Goal: Transaction & Acquisition: Purchase product/service

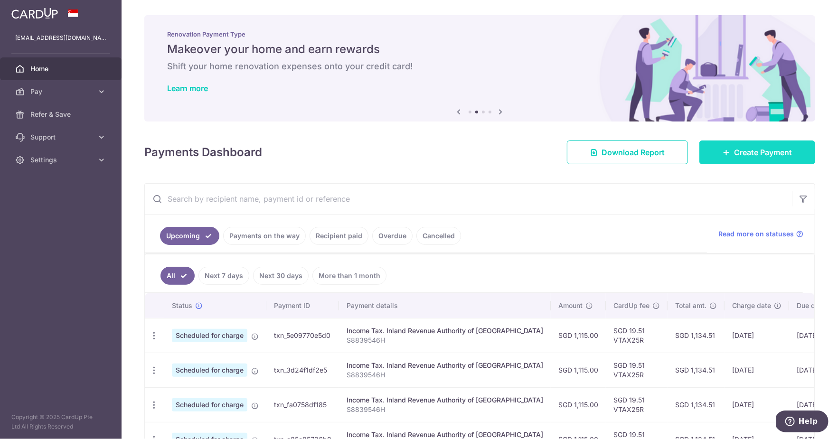
click at [741, 157] on span "Create Payment" at bounding box center [763, 152] width 58 height 11
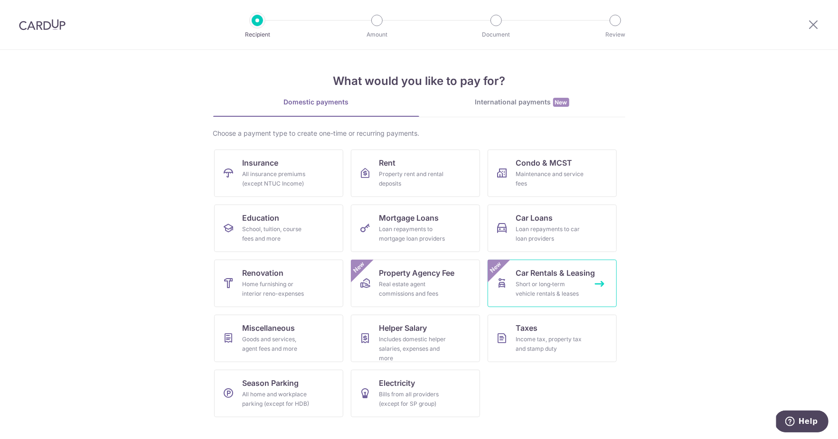
click at [526, 293] on div "Short or long‑term vehicle rentals & leases" at bounding box center [550, 289] width 68 height 19
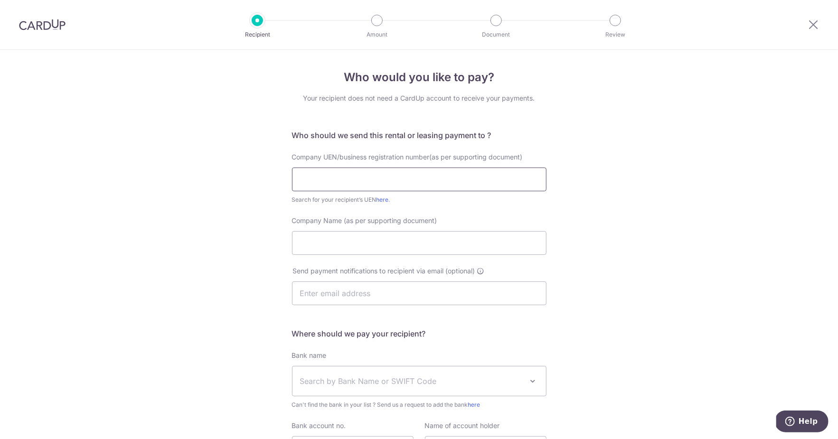
paste input "201735055dai2"
type input "201735055D"
paste input "Strides Permier Pte Hire & Limousine"
click at [390, 246] on input "Strides Permier Pte Hire & Limousine" at bounding box center [419, 243] width 255 height 24
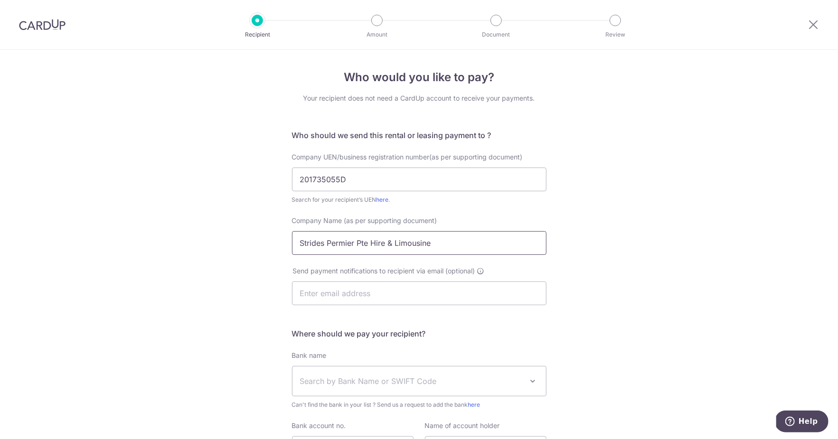
click at [390, 246] on input "Strides Permier Pte Hire & Limousine" at bounding box center [419, 243] width 255 height 24
paste input "remier Private Hire and Limousine Pte Ltd"
type input "Strides Premier Private Hire and Limousine Pte Ltd"
type input "[EMAIL_ADDRESS][DOMAIN_NAME]"
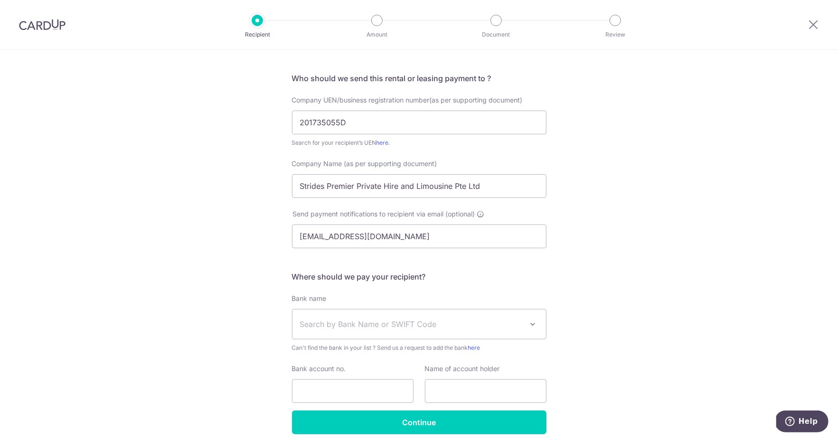
click at [524, 333] on span "Search by Bank Name or SWIFT Code" at bounding box center [420, 324] width 254 height 29
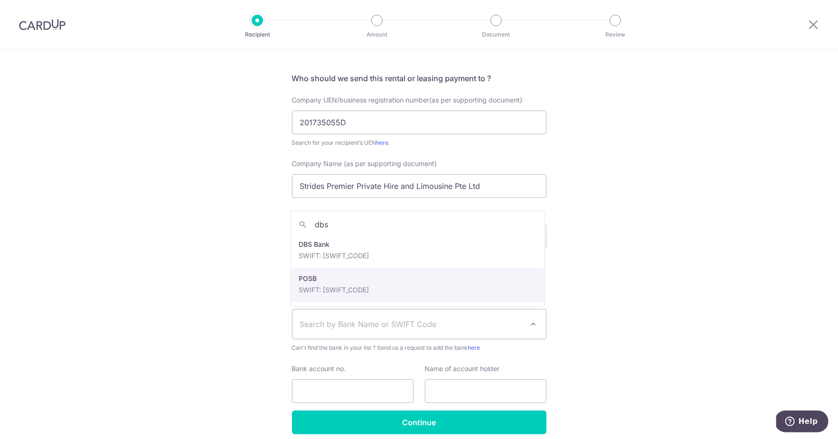
type input "dbs"
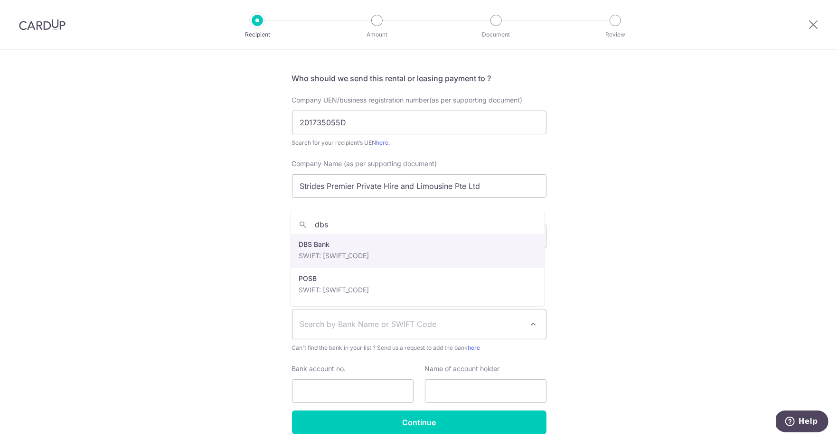
select select "6"
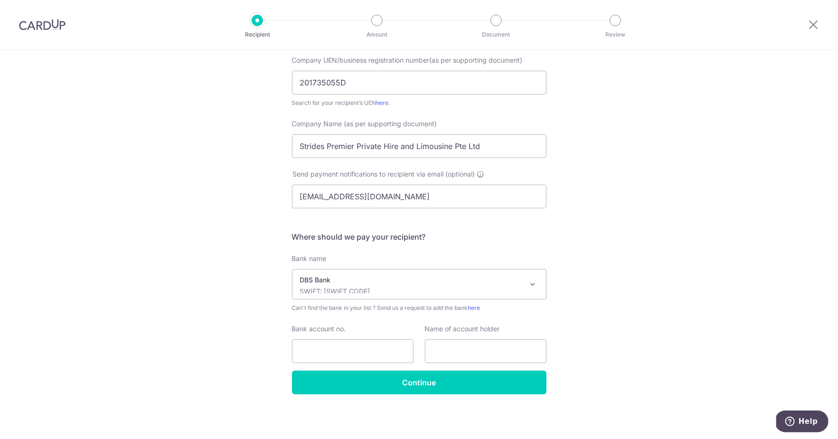
scroll to position [97, 0]
click at [369, 345] on input "Bank account no." at bounding box center [353, 352] width 122 height 24
paste input "072-026035-0"
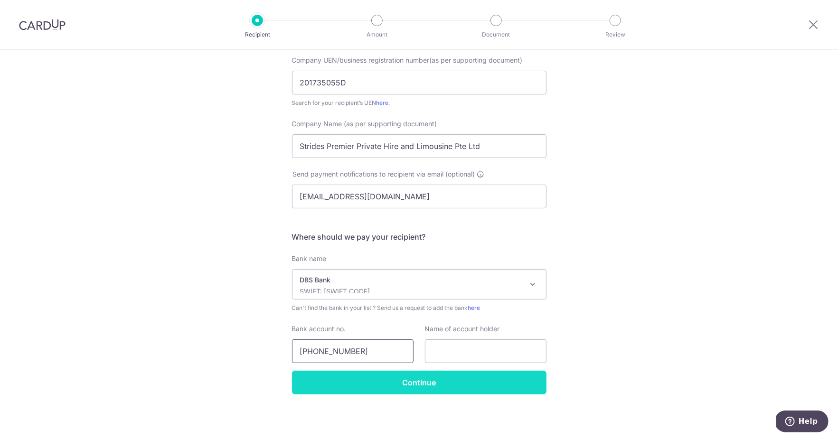
scroll to position [96, 0]
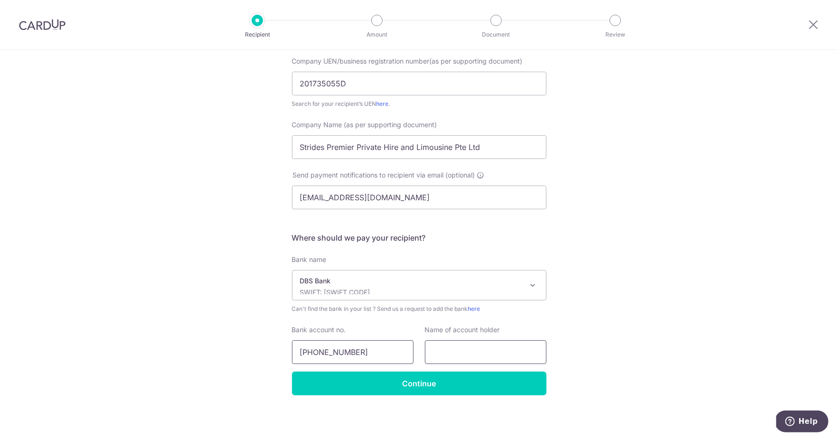
type input "072-026035-0"
paste input "Strides Permier Pte Hire & Limousine - Ac 8"
drag, startPoint x: 453, startPoint y: 350, endPoint x: 366, endPoint y: 348, distance: 87.4
click at [366, 348] on div "Bank account no. 072-026035-0 Name of account holder Strides Permier Pte Hire &…" at bounding box center [419, 344] width 266 height 39
click at [470, 354] on input "Strides Permier Pte Hire & Limousine - Ac 8" at bounding box center [486, 353] width 122 height 24
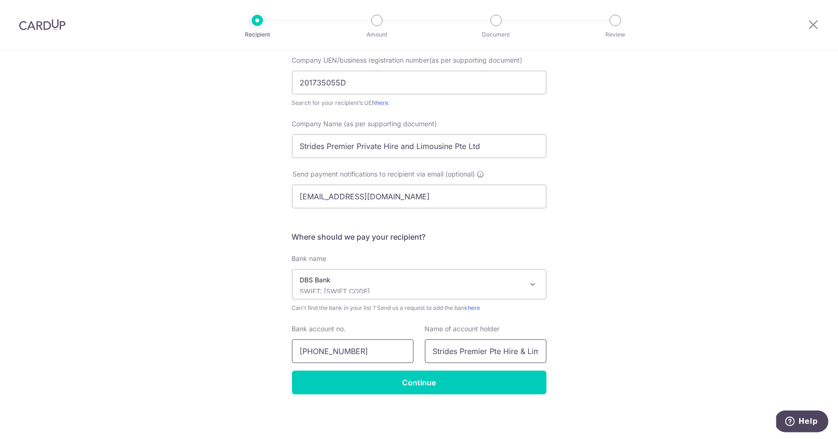
scroll to position [97, 0]
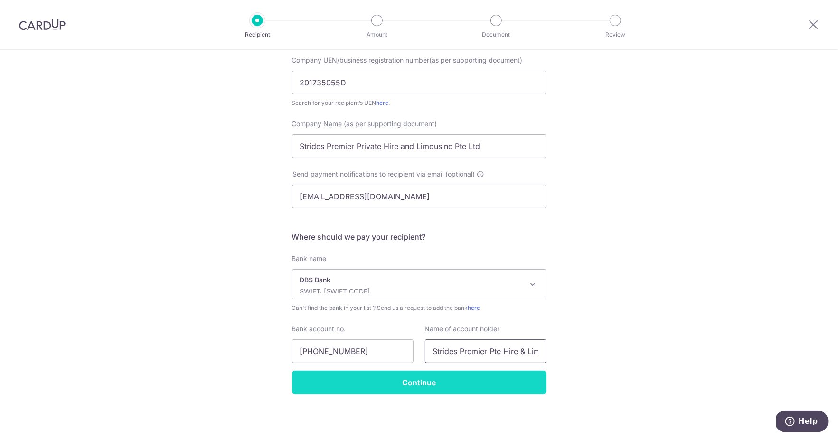
type input "Strides Premier Pte Hire & Limousine - Ac 8"
click at [379, 388] on input "Continue" at bounding box center [419, 383] width 255 height 24
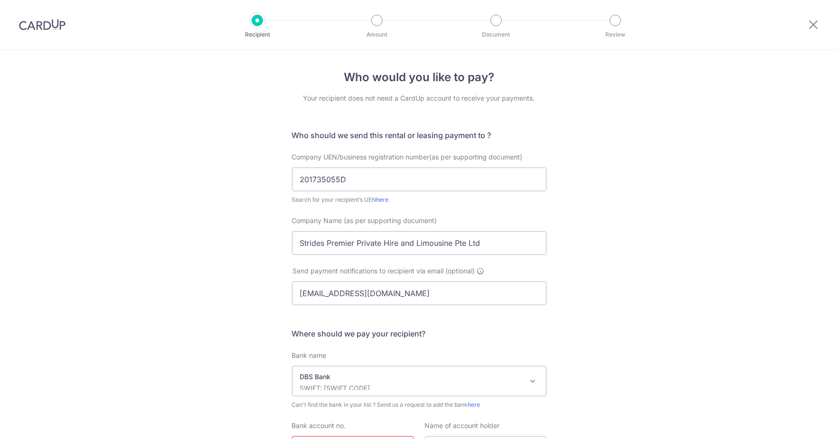
scroll to position [120, 0]
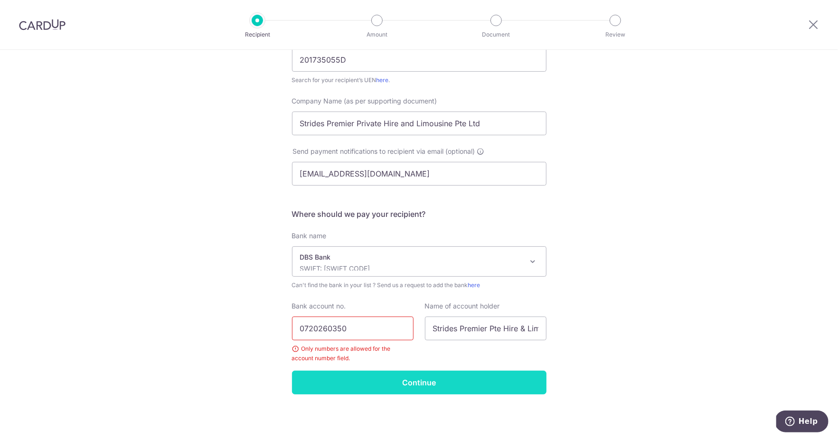
type input "0720260350"
click at [439, 373] on input "Continue" at bounding box center [419, 383] width 255 height 24
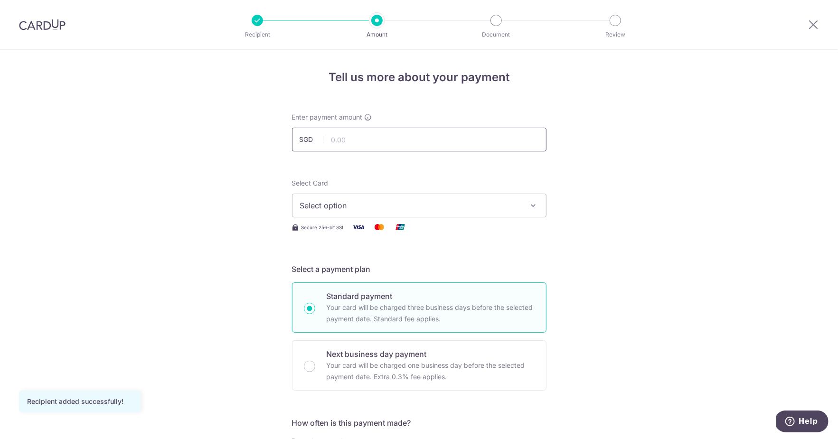
click at [436, 139] on input "text" at bounding box center [419, 140] width 255 height 24
type input "595.00"
click at [398, 182] on div "Select Card Select option Add credit card Your Cards **** 2973 **** 2294" at bounding box center [419, 198] width 255 height 39
click at [409, 207] on span "Select option" at bounding box center [410, 205] width 221 height 11
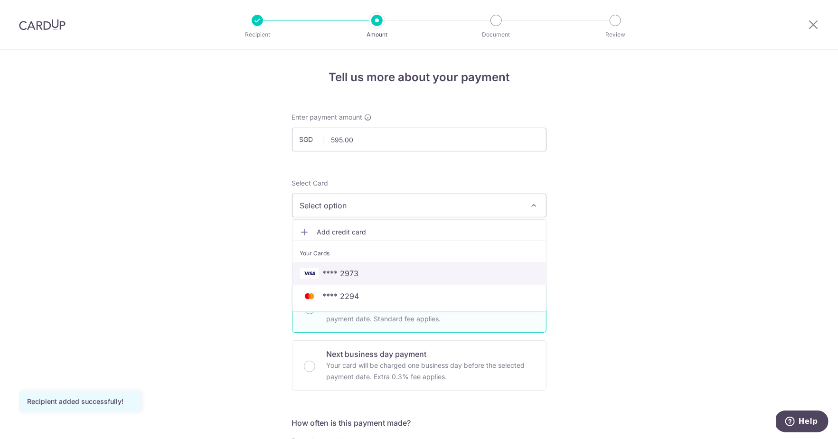
click at [363, 266] on link "**** 2973" at bounding box center [420, 273] width 254 height 23
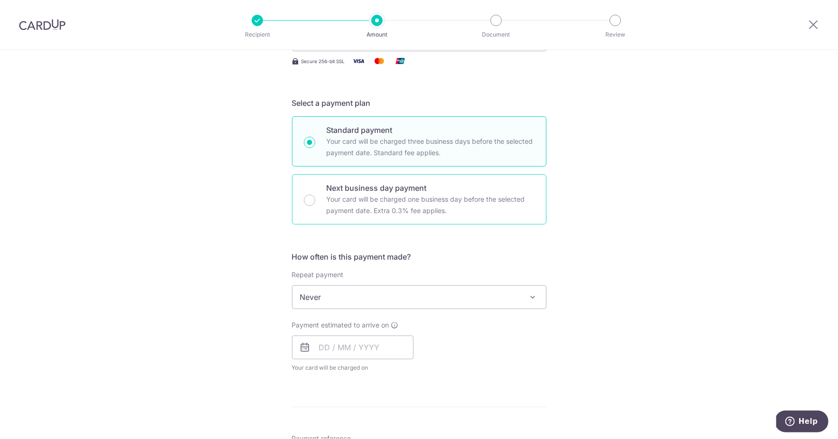
scroll to position [168, 0]
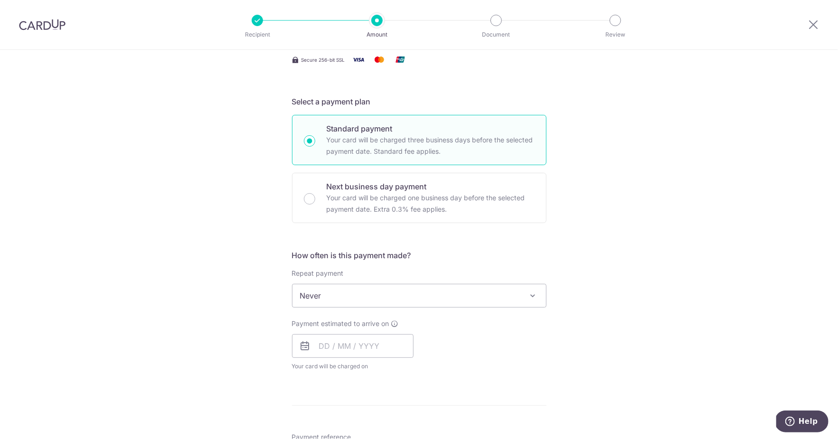
click at [337, 295] on span "Never" at bounding box center [420, 296] width 254 height 23
click at [333, 341] on input "text" at bounding box center [353, 346] width 122 height 24
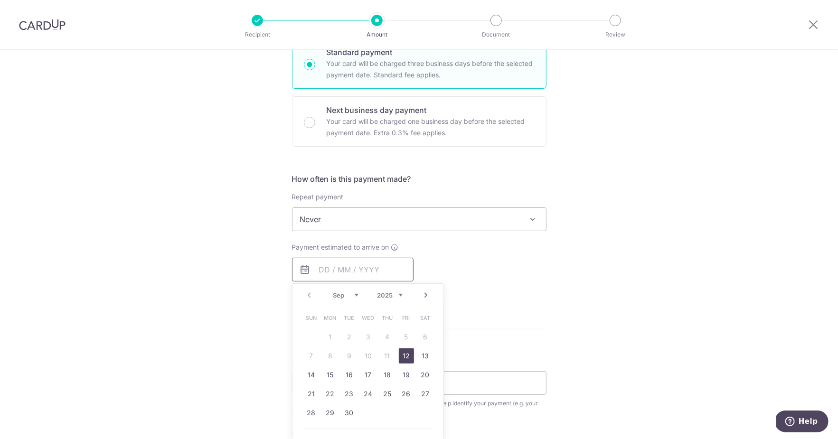
scroll to position [246, 0]
click at [407, 354] on link "12" at bounding box center [406, 354] width 15 height 15
type input "12/09/2025"
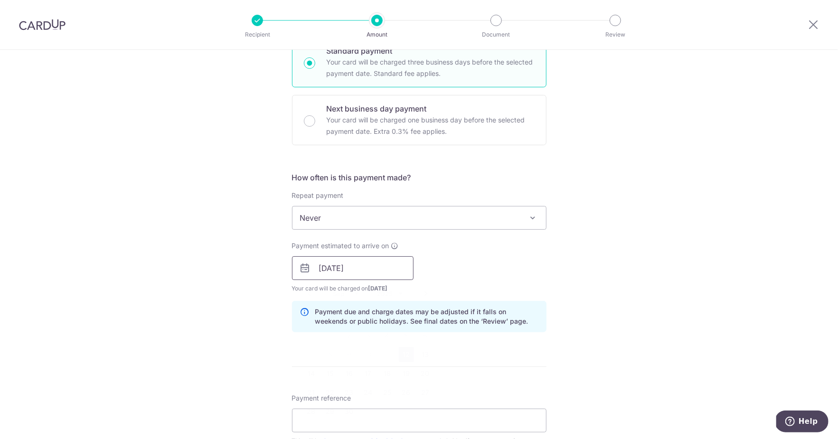
click at [384, 272] on input "12/09/2025" at bounding box center [353, 268] width 122 height 24
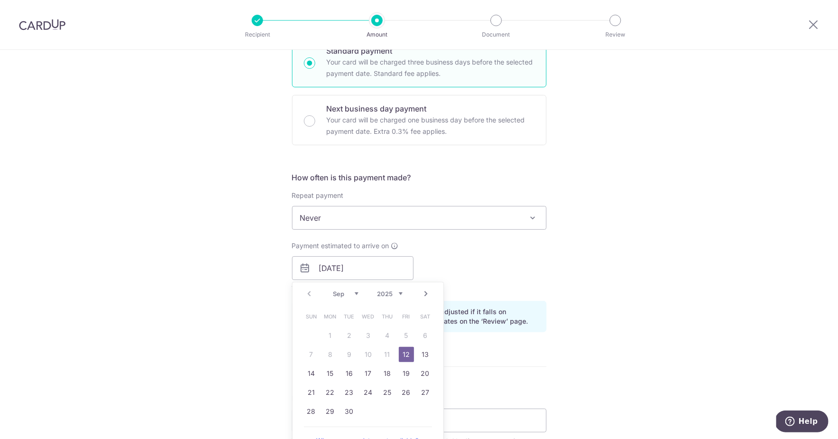
click at [405, 356] on link "12" at bounding box center [406, 354] width 15 height 15
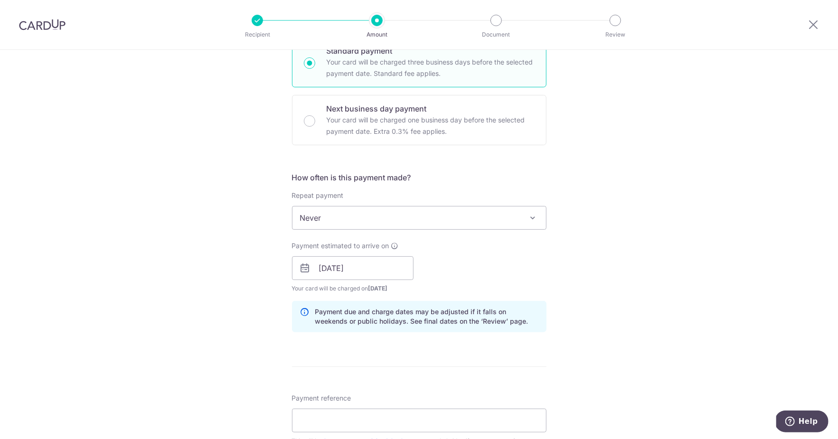
click at [500, 261] on div "Payment estimated to arrive on 12/09/2025 Prev Next Sep Oct Nov Dec 2025 2026 2…" at bounding box center [419, 267] width 266 height 52
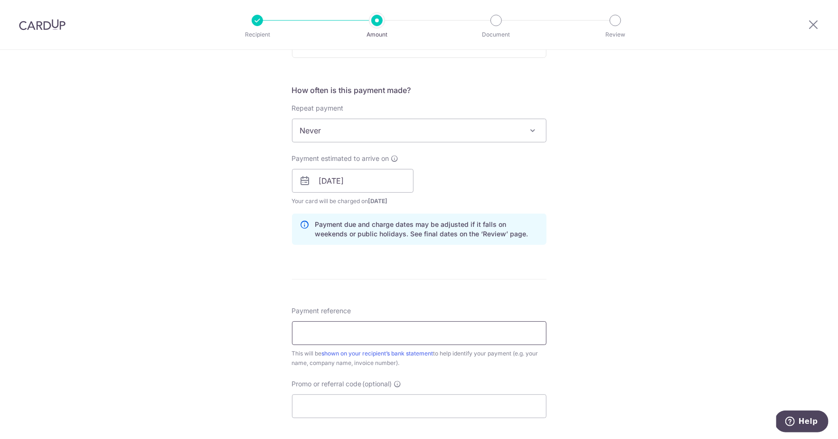
scroll to position [348, 0]
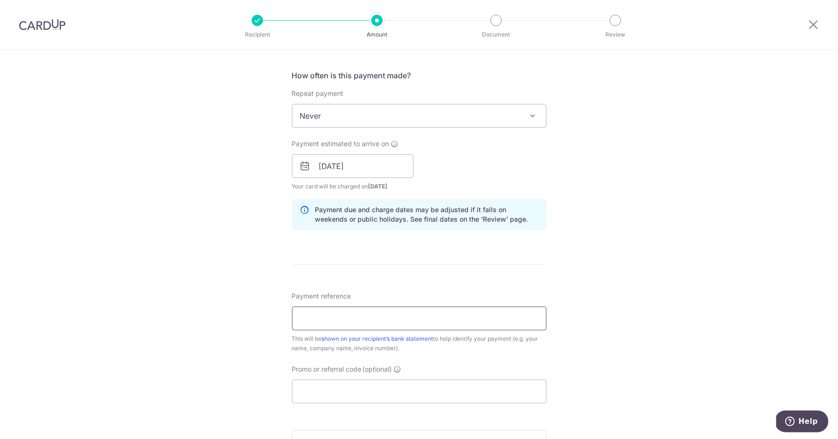
click at [436, 326] on input "Payment reference" at bounding box center [419, 319] width 255 height 24
paste input "8915T"
click at [298, 323] on input "8915T" at bounding box center [419, 319] width 255 height 24
type input "SNN8915T 16-22Sept Relief"
click at [427, 265] on form "Enter payment amount SGD 595.00 595.00 Recipient added successfully! Select Car…" at bounding box center [419, 160] width 255 height 791
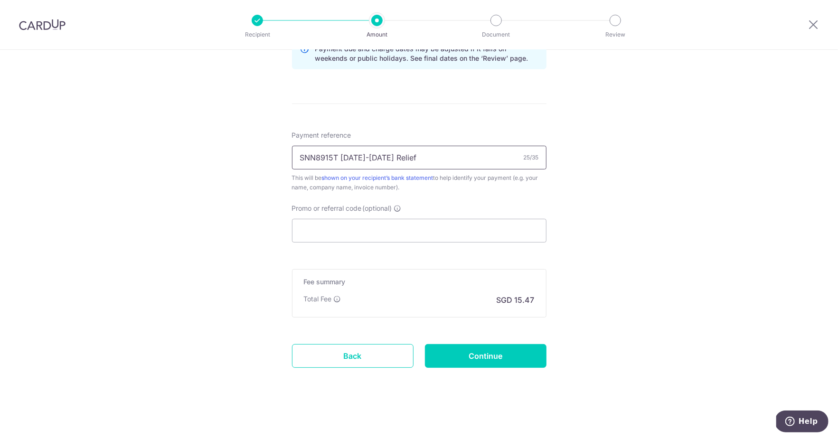
scroll to position [511, 0]
click at [412, 157] on input "SNN8915T 16-22Sept Relief" at bounding box center [419, 158] width 255 height 24
click at [342, 365] on link "Back" at bounding box center [353, 356] width 122 height 24
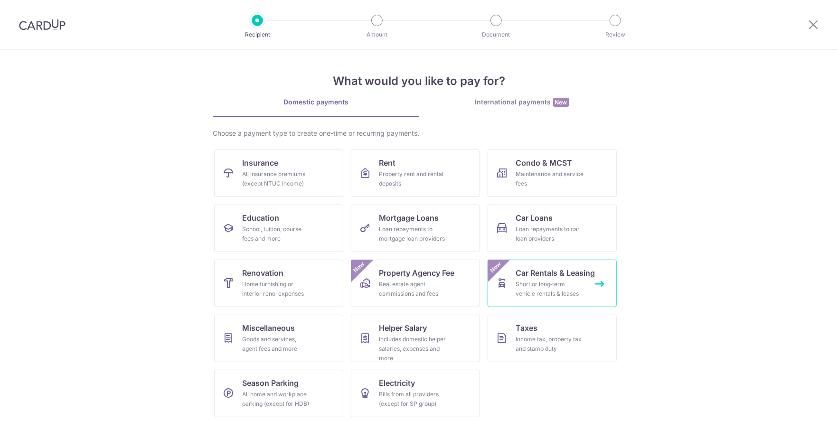
click at [557, 280] on div "Short or long‑term vehicle rentals & leases" at bounding box center [550, 289] width 68 height 19
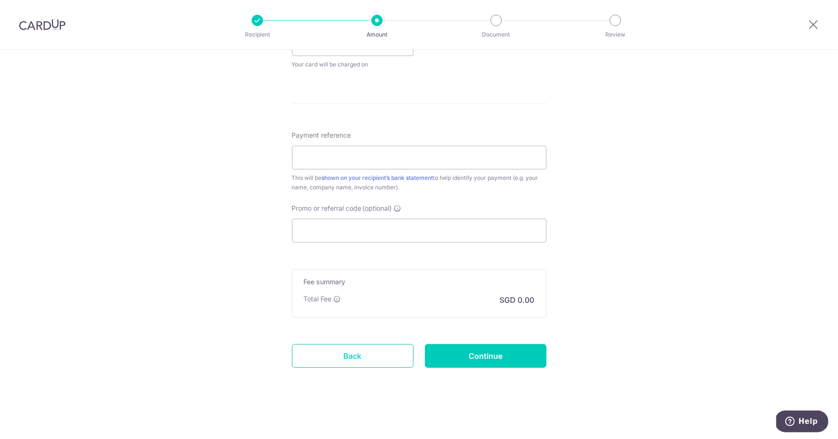
scroll to position [472, 0]
click at [367, 352] on link "Back" at bounding box center [353, 356] width 122 height 24
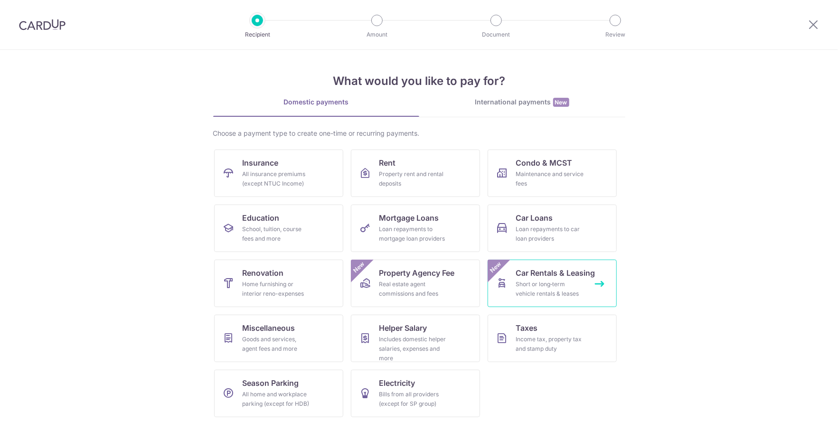
click at [551, 282] on div "Short or long‑term vehicle rentals & leases" at bounding box center [550, 289] width 68 height 19
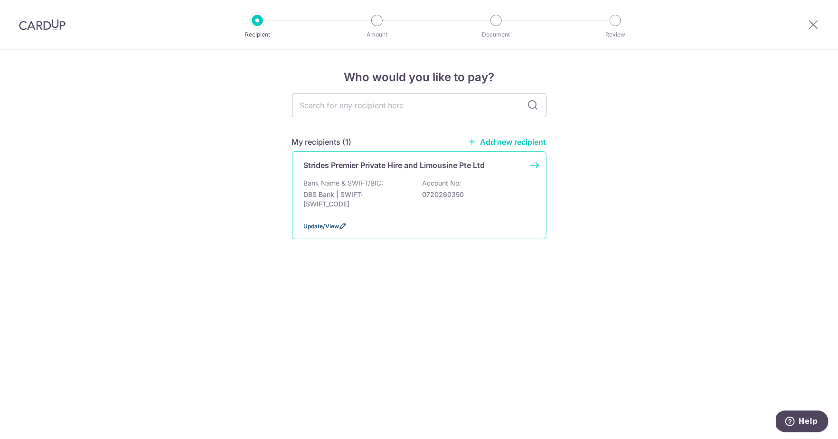
click at [325, 223] on span "Update/View" at bounding box center [322, 226] width 36 height 7
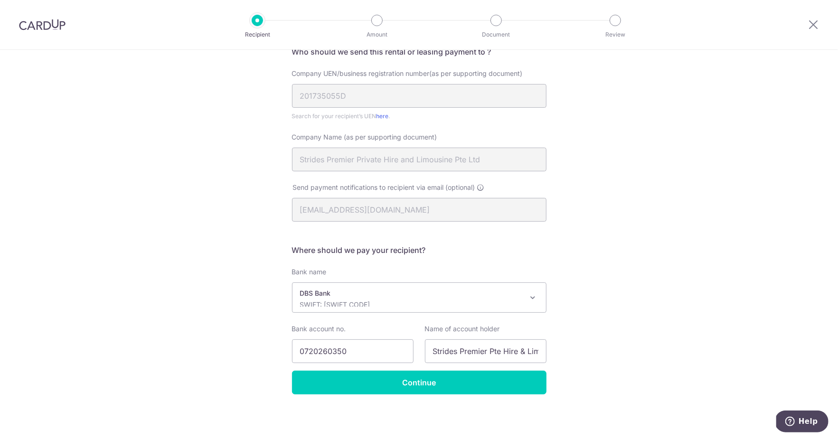
scroll to position [84, 0]
drag, startPoint x: 504, startPoint y: 157, endPoint x: 296, endPoint y: 160, distance: 207.6
click at [296, 160] on input "Strides Premier Private Hire and Limousine Pte Ltd" at bounding box center [419, 160] width 255 height 24
click at [474, 350] on input "Strides Premier Pte Hire & Limousine - Ac 8" at bounding box center [486, 352] width 122 height 24
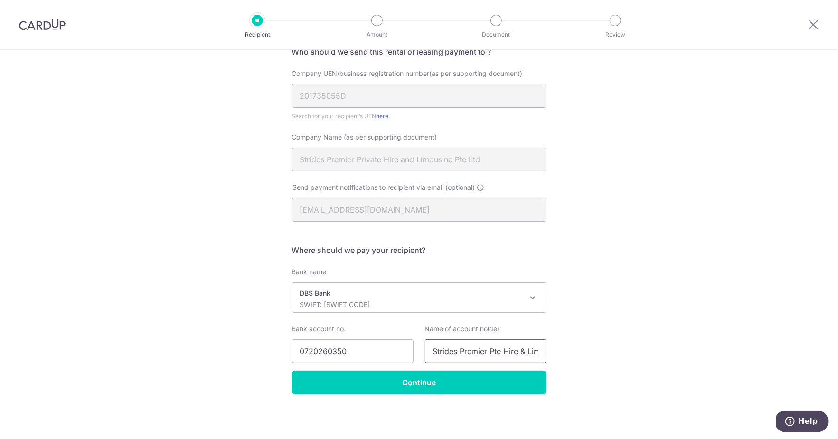
click at [474, 350] on input "Strides Premier Pte Hire & Limousine - Ac 8" at bounding box center [486, 352] width 122 height 24
paste input "rivate Hire and Limousine Pte Ltd"
drag, startPoint x: 538, startPoint y: 351, endPoint x: 369, endPoint y: 349, distance: 169.1
click at [369, 349] on div "Bank account no. [FINANCIAL_ID] Name of account holder Strides Premier Private …" at bounding box center [419, 343] width 266 height 39
type input "Strides Premier Private Hire and Limousine Pte Ltd"
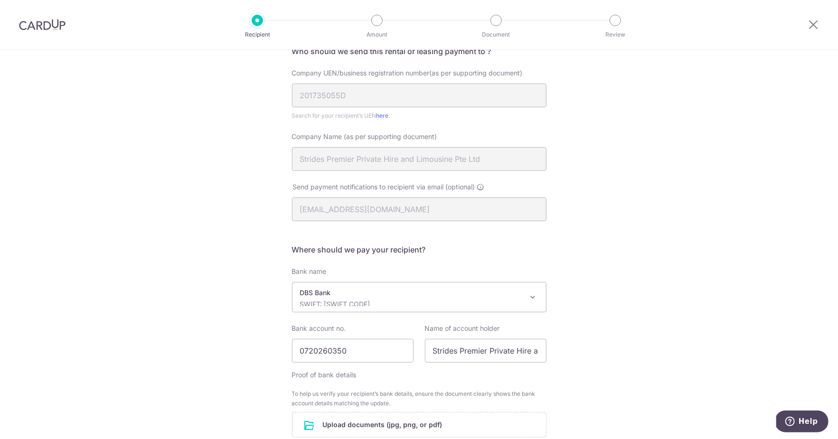
click at [407, 395] on div "Recipient Details Your recipient does not need a CardUp account to receive your…" at bounding box center [419, 255] width 838 height 579
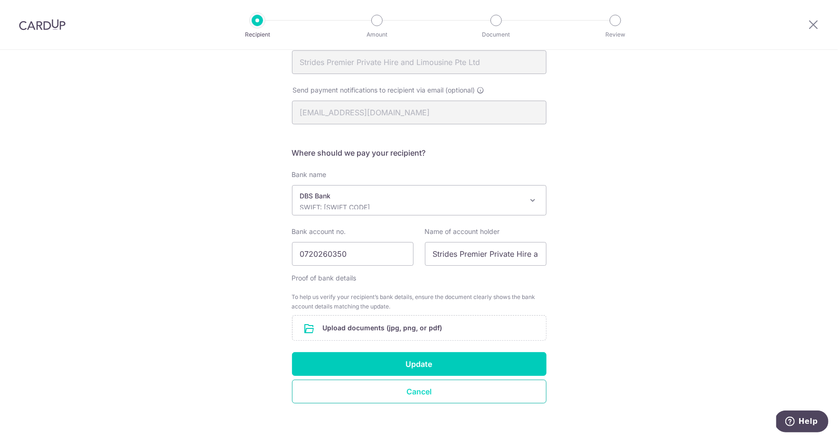
scroll to position [181, 0]
click at [403, 392] on button "Cancel" at bounding box center [419, 391] width 255 height 24
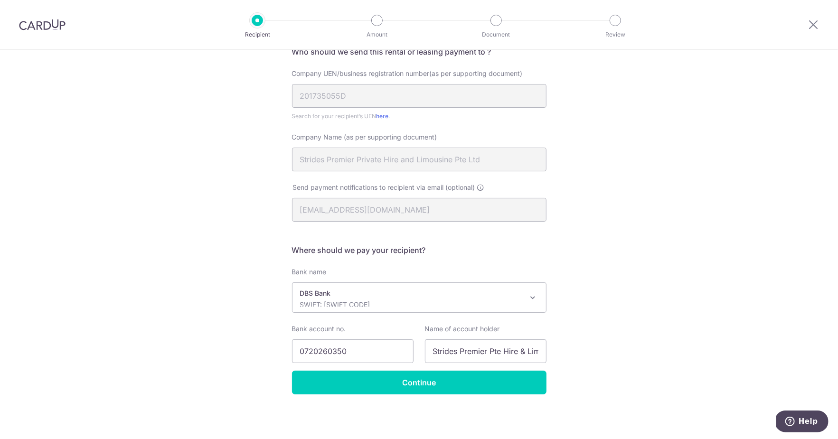
scroll to position [84, 0]
click at [814, 23] on icon at bounding box center [813, 25] width 11 height 12
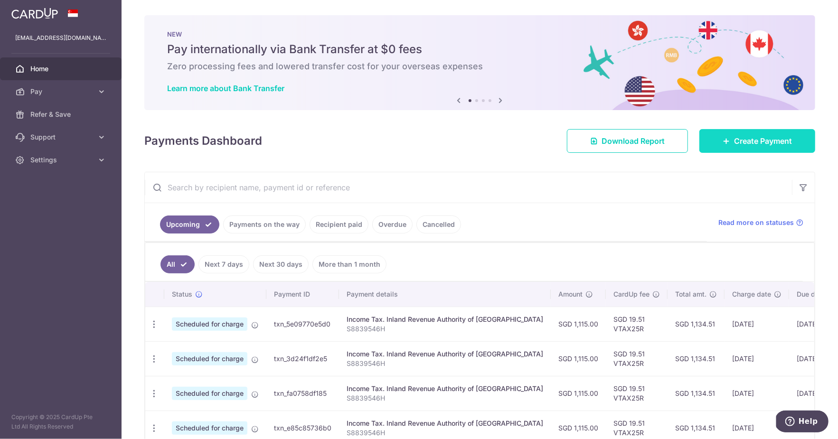
click at [764, 141] on span "Create Payment" at bounding box center [763, 140] width 58 height 11
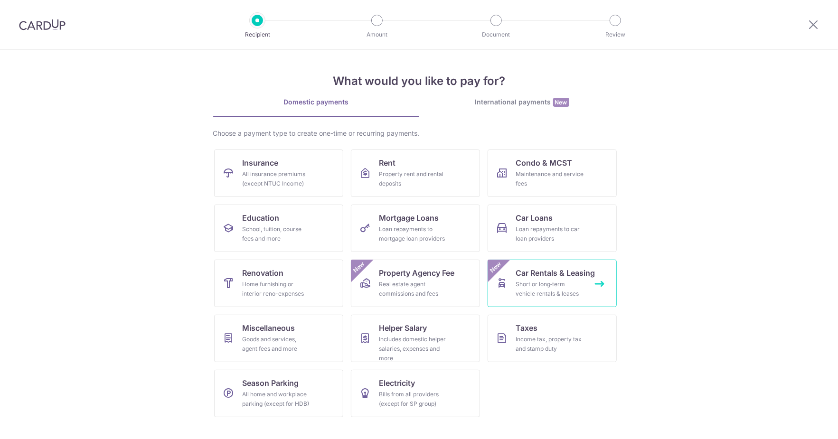
click at [551, 281] on div "Short or long‑term vehicle rentals & leases" at bounding box center [550, 289] width 68 height 19
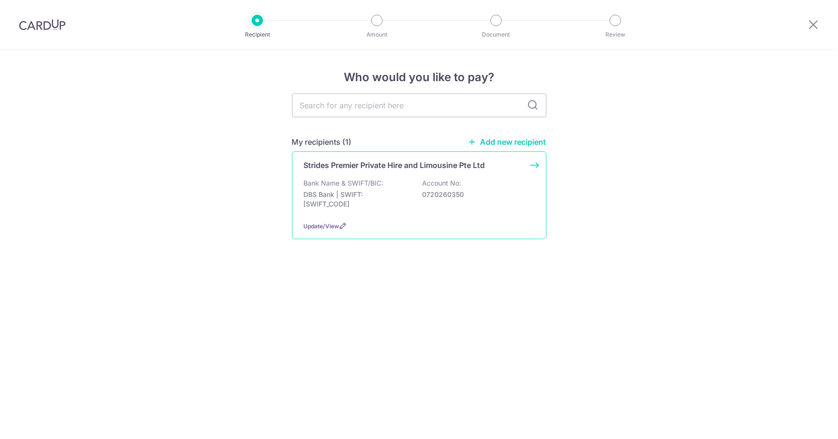
click at [409, 215] on div "Strides Premier Private Hire and Limousine Pte Ltd Bank Name & SWIFT/BIC: DBS B…" at bounding box center [419, 196] width 255 height 88
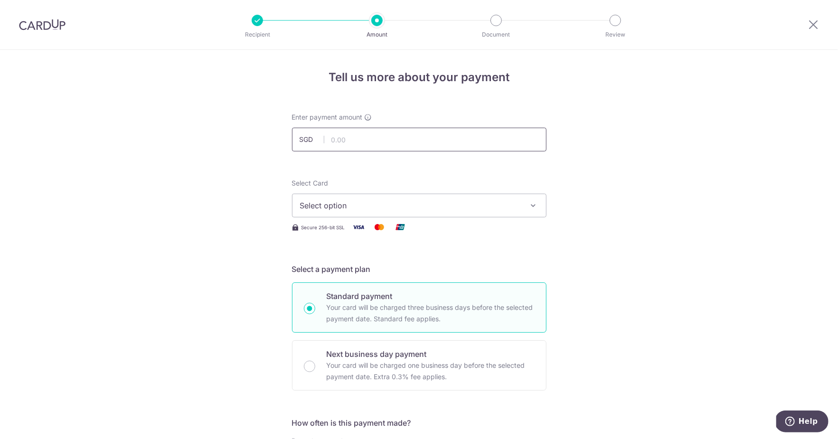
click at [376, 139] on input "text" at bounding box center [419, 140] width 255 height 24
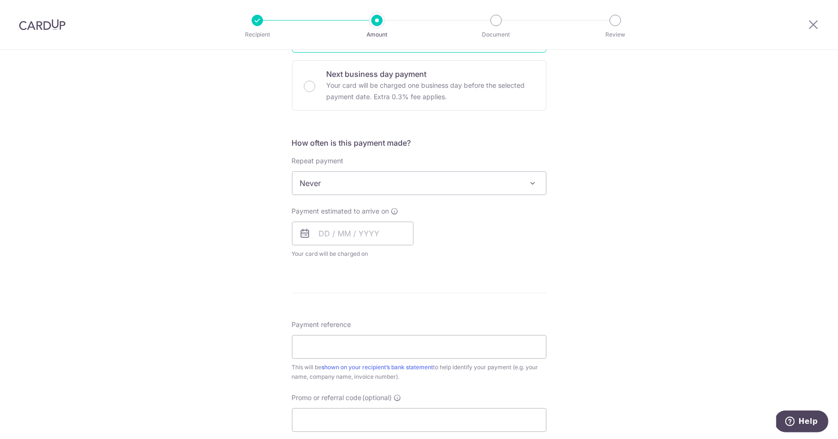
scroll to position [289, 0]
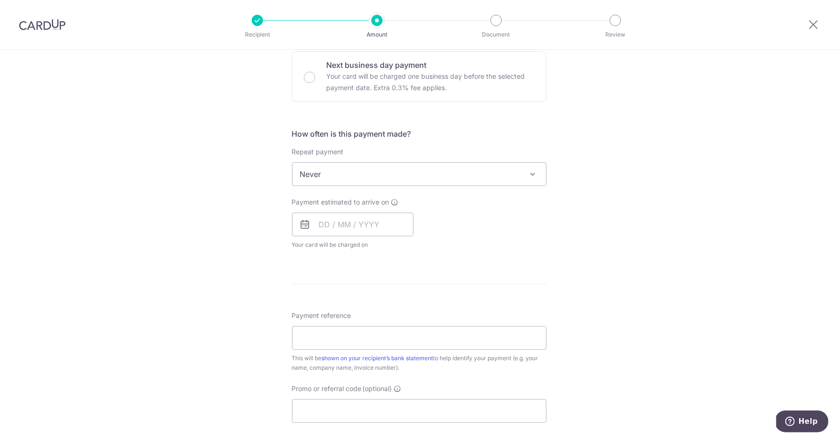
type input "595.00"
click at [370, 331] on input "Payment reference" at bounding box center [419, 338] width 255 height 24
paste input "SNN8915T [DATE]-[DATE] Relief"
type input "SNN8915T [DATE]-[DATE] Relief"
click at [346, 227] on input "text" at bounding box center [353, 225] width 122 height 24
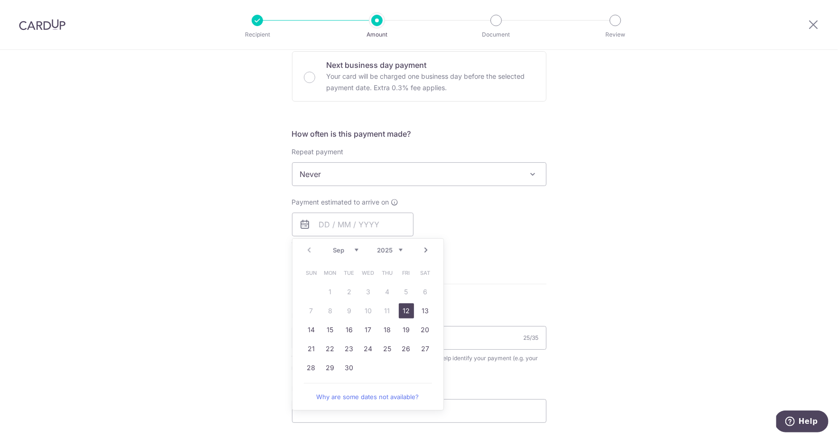
click at [405, 313] on link "12" at bounding box center [406, 311] width 15 height 15
type input "[DATE]"
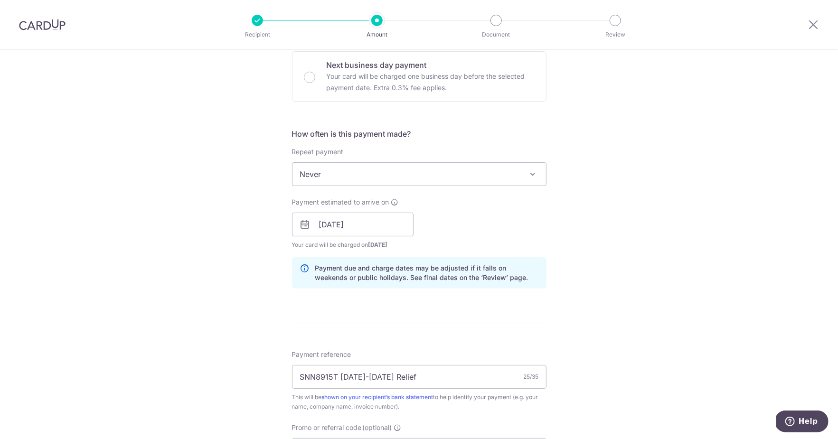
click at [555, 238] on div "Tell us more about your payment Enter payment amount SGD 595.00 595.00 Select C…" at bounding box center [419, 210] width 838 height 898
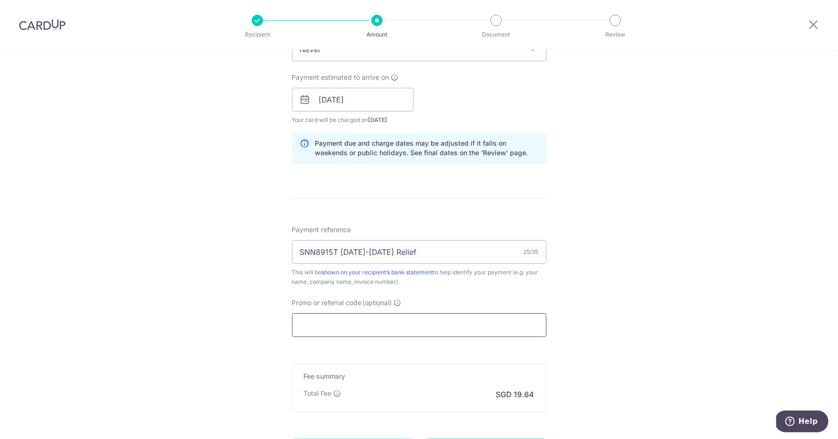
click at [336, 332] on input "Promo or referral code (optional)" at bounding box center [419, 325] width 255 height 24
paste input "OFF225"
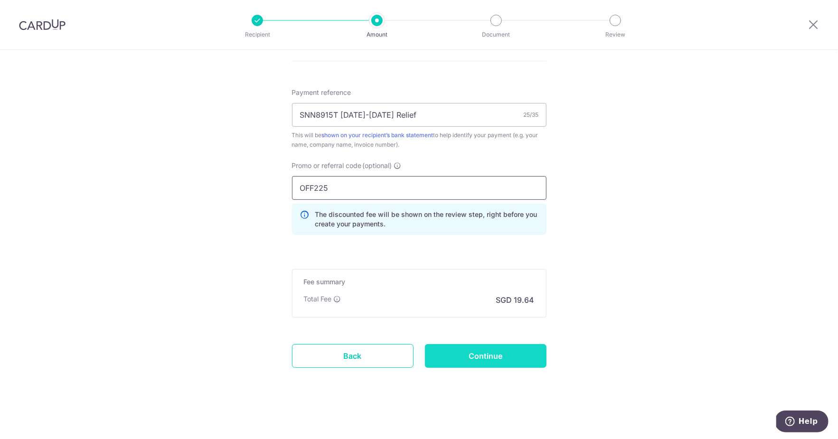
scroll to position [554, 0]
type input "OFF225"
click at [469, 361] on input "Continue" at bounding box center [486, 356] width 122 height 24
type input "Create Schedule"
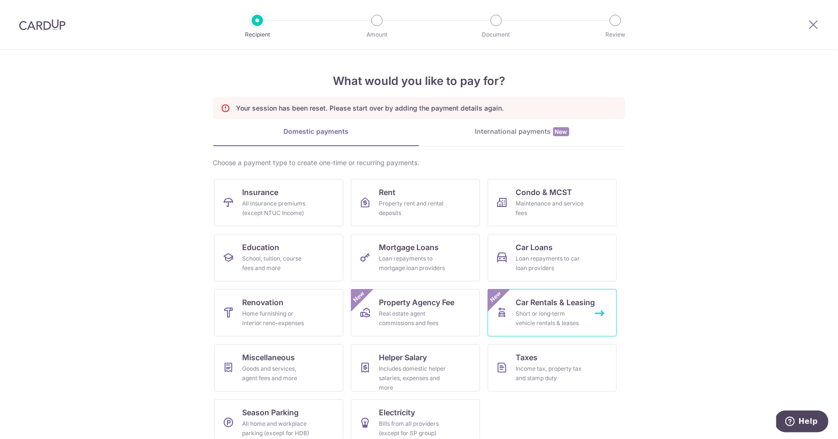
click at [530, 306] on span "Car Rentals & Leasing" at bounding box center [555, 302] width 79 height 11
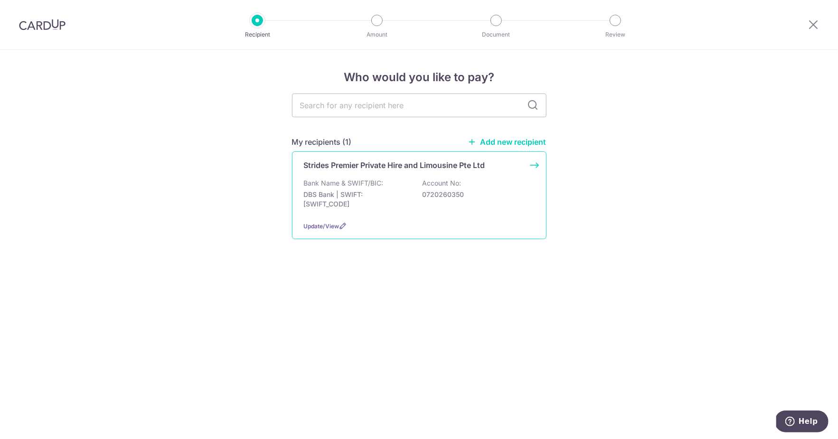
click at [423, 190] on p "0720260350" at bounding box center [476, 194] width 106 height 9
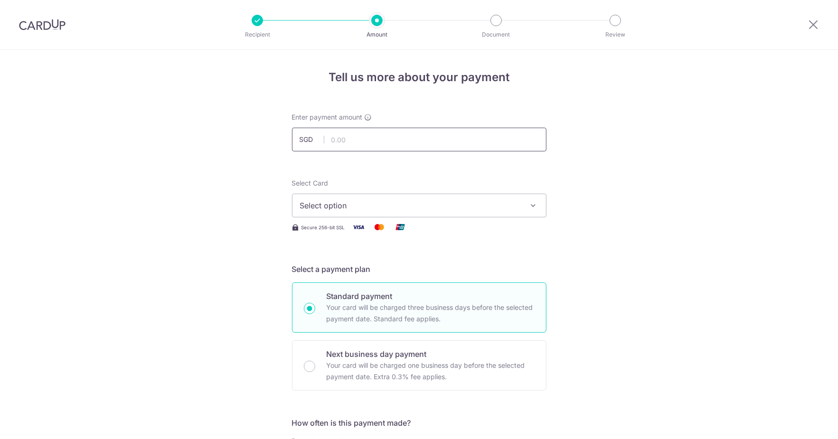
click at [390, 151] on input "text" at bounding box center [419, 140] width 255 height 24
type input "595.00"
click at [381, 203] on span "Select option" at bounding box center [410, 205] width 221 height 11
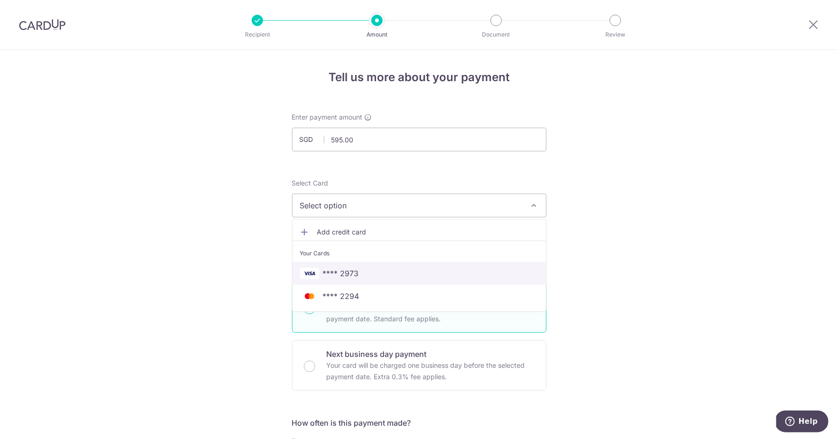
click at [358, 267] on link "**** 2973" at bounding box center [420, 273] width 254 height 23
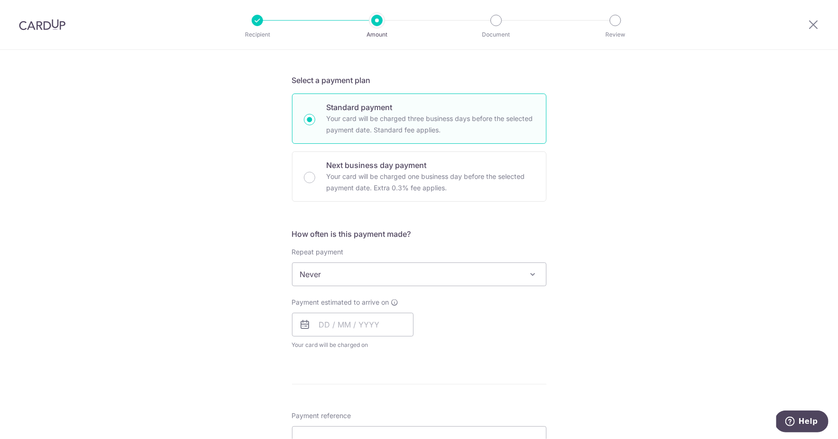
scroll to position [203, 0]
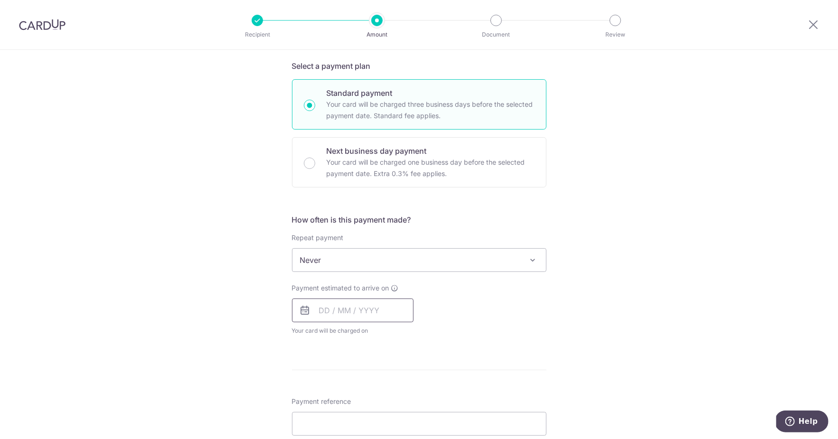
click at [336, 314] on input "text" at bounding box center [353, 311] width 122 height 24
click at [405, 399] on link "12" at bounding box center [406, 396] width 15 height 15
type input "[DATE]"
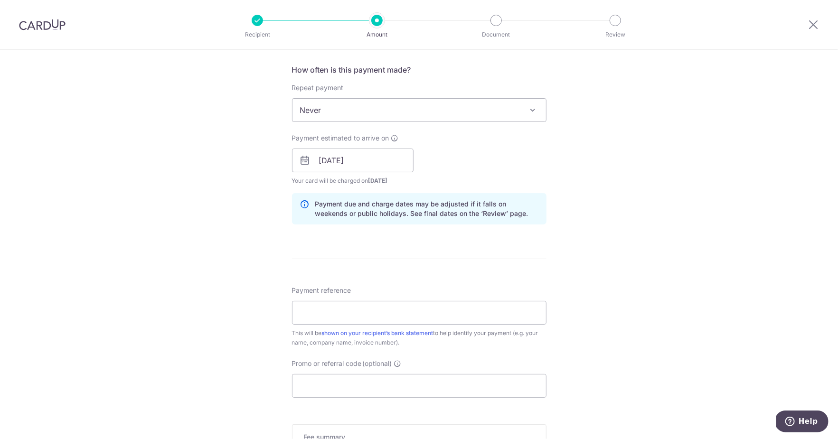
scroll to position [391, 0]
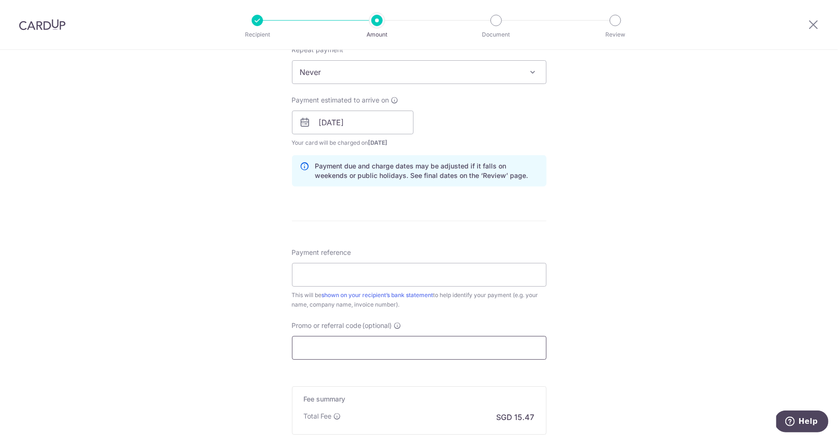
click at [330, 344] on input "Promo or referral code (optional)" at bounding box center [419, 348] width 255 height 24
paste input "OFF225"
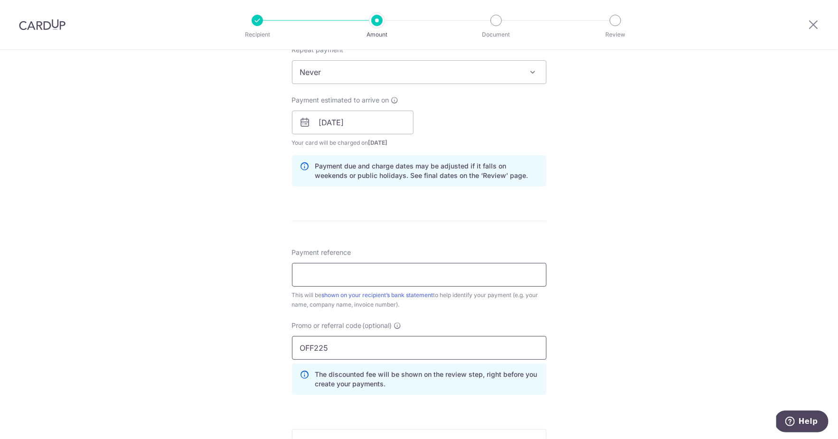
type input "OFF225"
click at [398, 287] on input "Payment reference" at bounding box center [419, 275] width 255 height 24
paste input "SNN8915T [DATE]-[DATE] Relief"
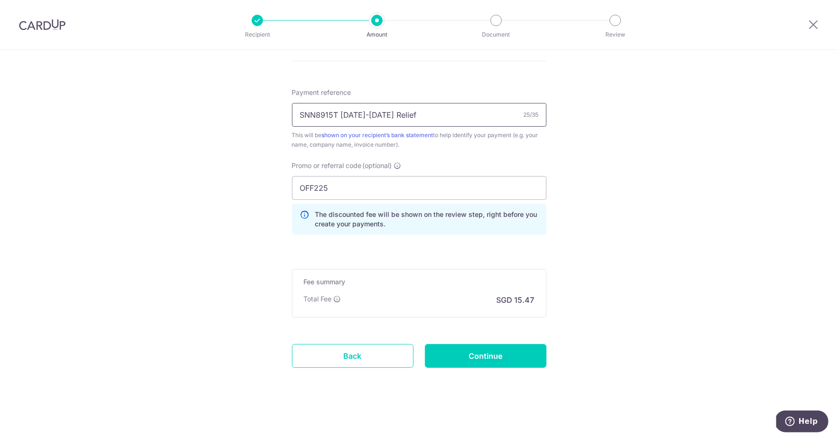
scroll to position [554, 0]
type input "SNN8915T [DATE]-[DATE] Relief"
click at [479, 356] on input "Continue" at bounding box center [486, 356] width 122 height 24
type input "Create Schedule"
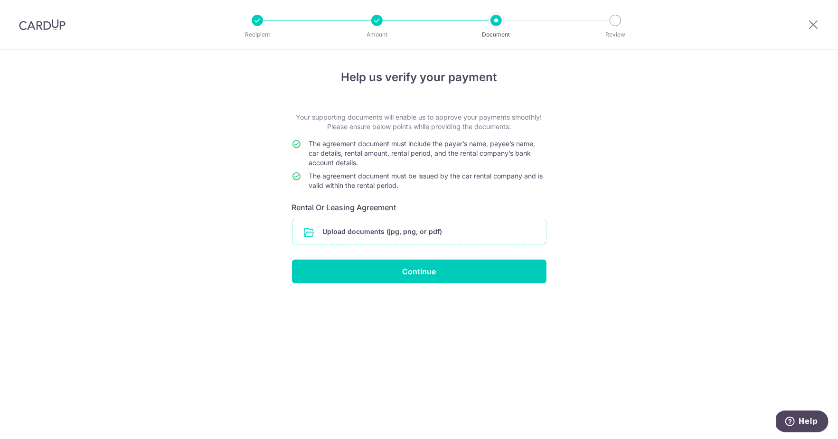
click at [449, 238] on input "file" at bounding box center [420, 231] width 254 height 25
click at [459, 238] on input "file" at bounding box center [420, 231] width 254 height 25
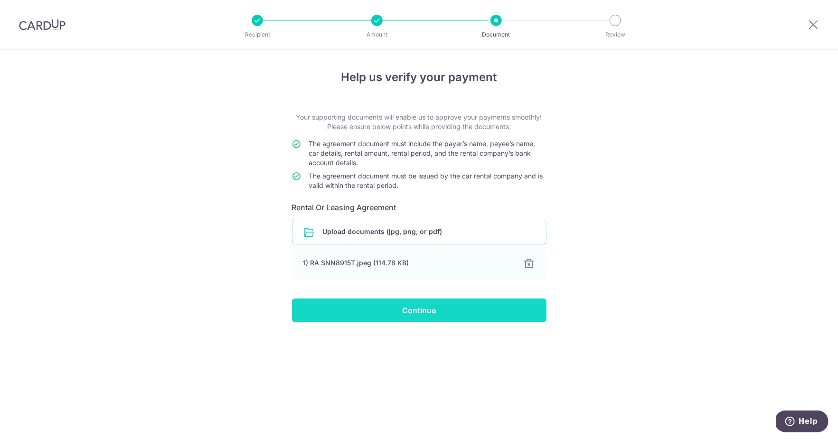
click at [409, 320] on input "Continue" at bounding box center [419, 311] width 255 height 24
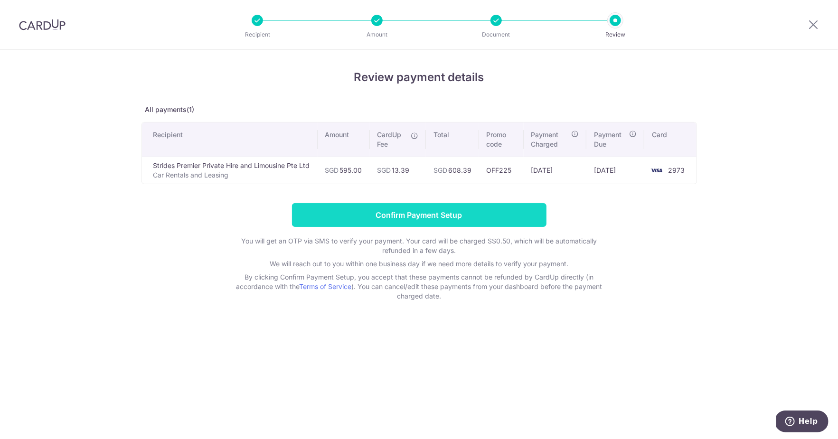
click at [442, 217] on input "Confirm Payment Setup" at bounding box center [419, 215] width 255 height 24
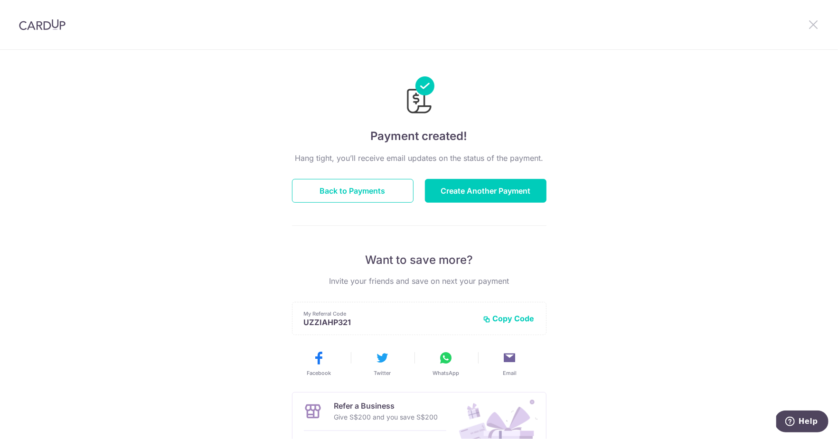
click at [813, 28] on icon at bounding box center [813, 25] width 11 height 12
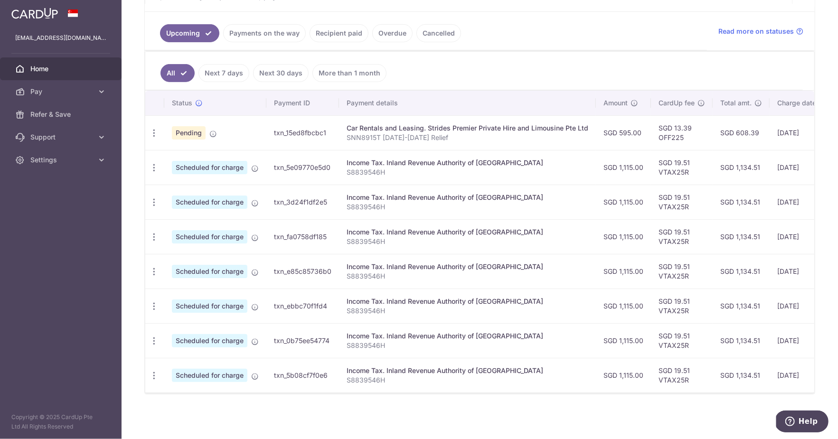
scroll to position [198, 0]
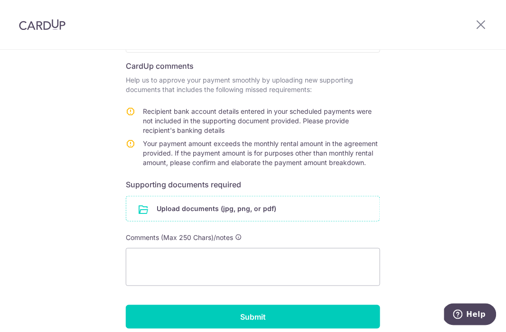
click at [270, 221] on input "file" at bounding box center [253, 209] width 254 height 25
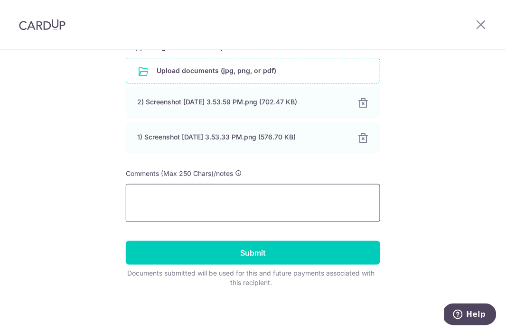
scroll to position [297, 0]
click at [300, 212] on textarea at bounding box center [253, 203] width 255 height 38
click at [257, 207] on textarea "Corr" at bounding box center [253, 203] width 255 height 38
paste textarea "1. Recipient bank account details entered in your scheduled payments were not i…"
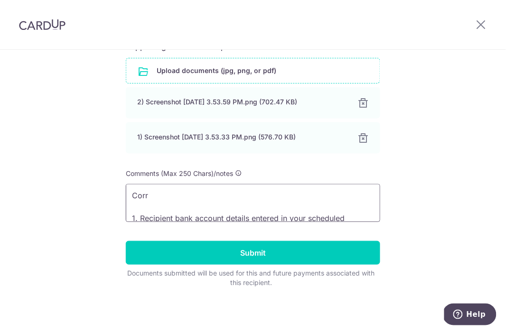
click at [184, 190] on textarea "Corr 1. Recipient bank account details entered in your scheduled payments were …" at bounding box center [253, 203] width 255 height 38
click at [161, 196] on textarea "Corr 1. Recipient bank account details entered in your scheduled payments were …" at bounding box center [253, 203] width 255 height 38
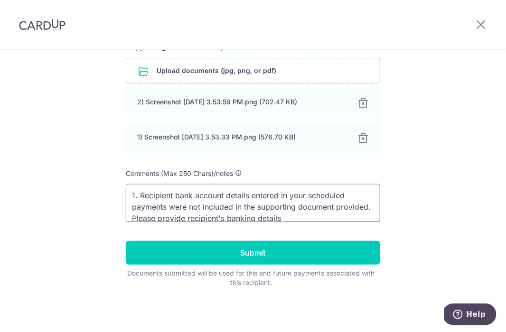
drag, startPoint x: 286, startPoint y: 208, endPoint x: 96, endPoint y: 161, distance: 195.7
click at [95, 161] on div "Help us verify your payment Recipient details Recipient Strides Premier Private…" at bounding box center [253, 47] width 506 height 569
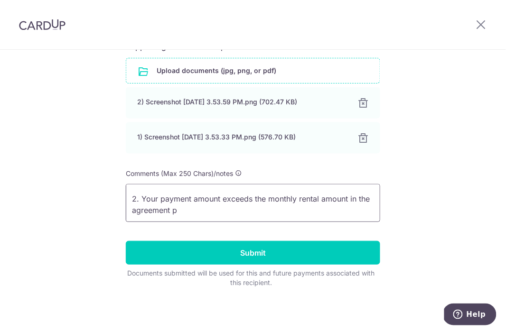
scroll to position [43, 0]
drag, startPoint x: 163, startPoint y: 189, endPoint x: 244, endPoint y: 274, distance: 116.9
click at [244, 274] on form "Recipient details Recipient Strides Premier Private Hire and Limousine Pte Ltd …" at bounding box center [253, 57] width 255 height 462
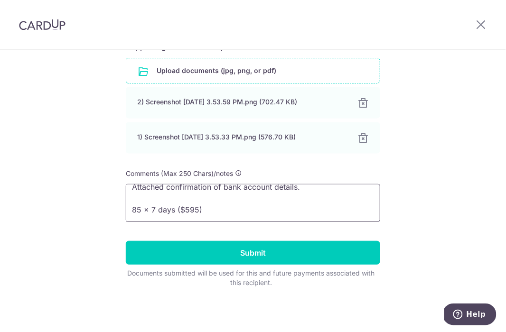
scroll to position [5, 0]
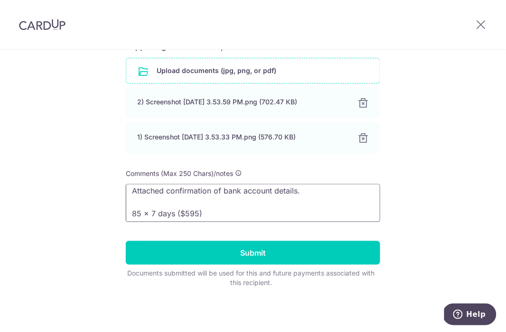
click at [220, 205] on textarea "Attached confirmation of bank account details. 85 x 7 days ($595)" at bounding box center [253, 203] width 255 height 38
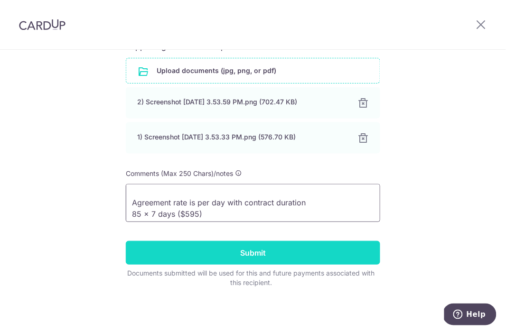
type textarea "Attached confirmation of bank account details. Agreement rate is per day with c…"
click at [270, 255] on input "Submit" at bounding box center [253, 253] width 255 height 24
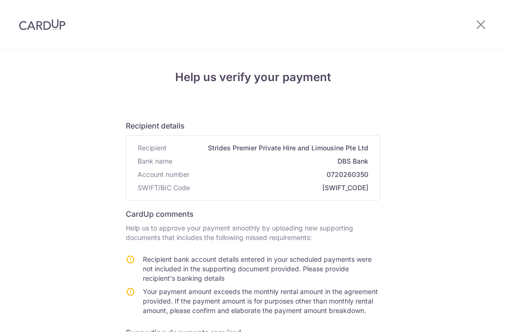
scroll to position [236, 0]
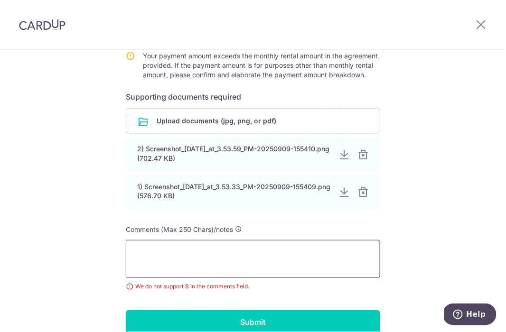
click at [259, 265] on textarea at bounding box center [253, 259] width 255 height 38
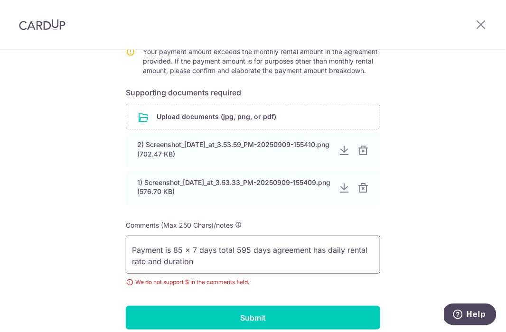
scroll to position [20, 0]
click at [251, 259] on textarea "Correspondence with representative on Bank account details. Payment is 85 x 7 d…" at bounding box center [253, 255] width 255 height 38
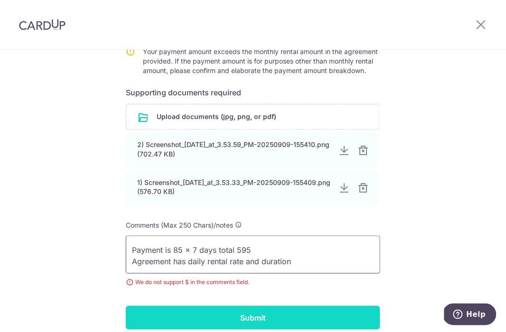
type textarea "Correspondence with representative on Bank account details. Payment is 85 x 7 d…"
click at [211, 321] on input "Submit" at bounding box center [253, 318] width 255 height 24
